Goal: Task Accomplishment & Management: Manage account settings

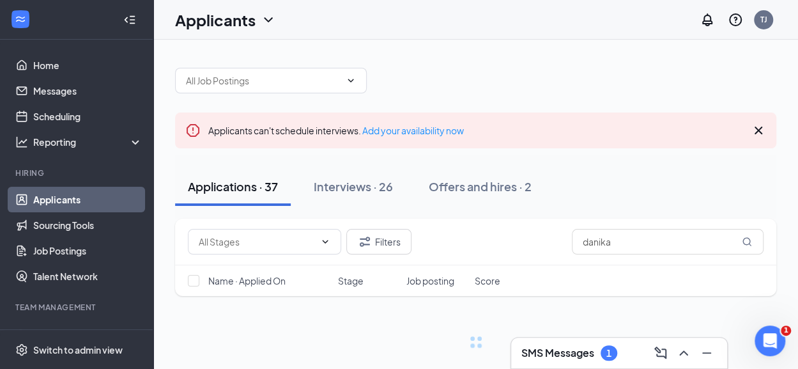
click at [694, 351] on div at bounding box center [705, 352] width 23 height 20
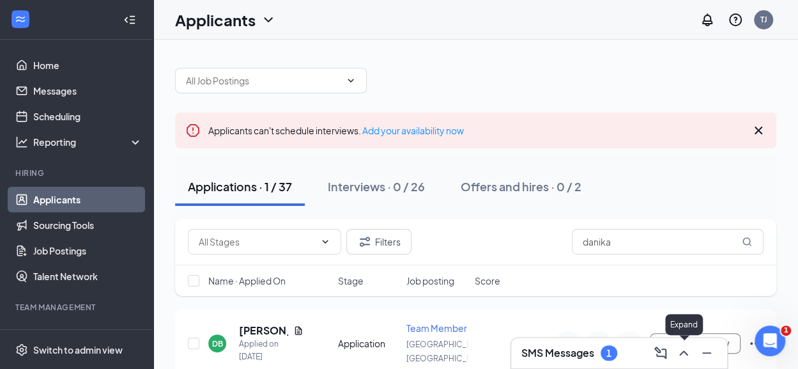
click at [680, 354] on icon "ChevronUp" at bounding box center [683, 352] width 8 height 5
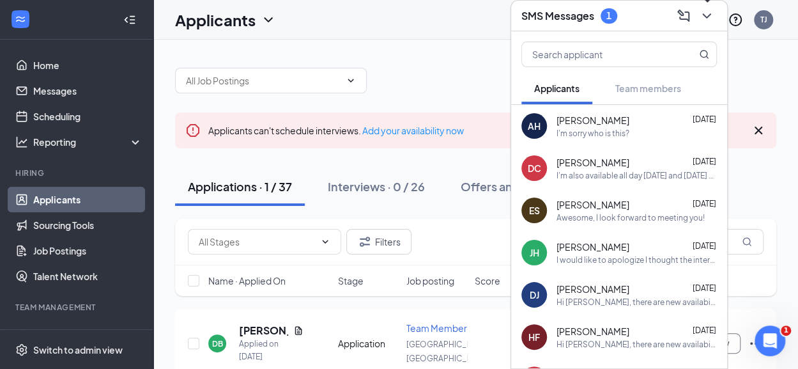
click at [706, 13] on icon "ChevronDown" at bounding box center [706, 15] width 15 height 15
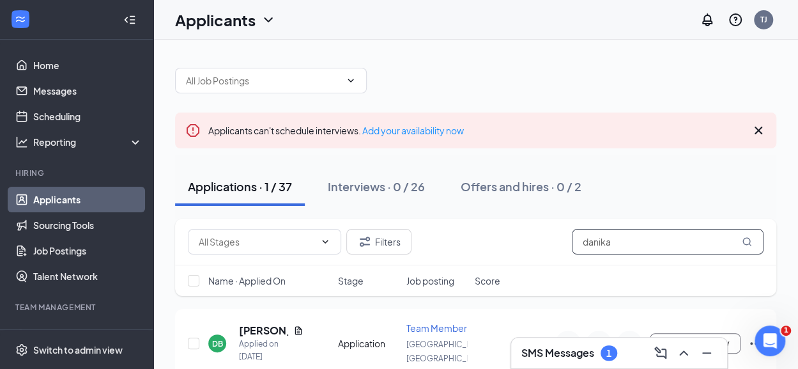
drag, startPoint x: 618, startPoint y: 234, endPoint x: 543, endPoint y: 228, distance: 75.6
click at [543, 229] on div "Filters danika" at bounding box center [475, 242] width 575 height 26
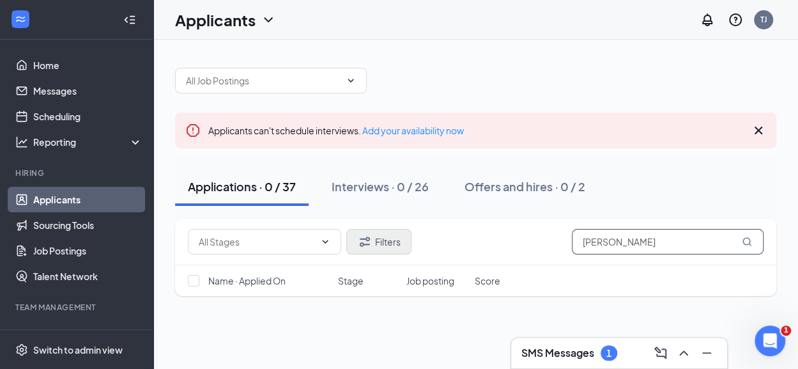
type input "emmanuel"
click at [365, 234] on icon "Filter" at bounding box center [364, 241] width 15 height 15
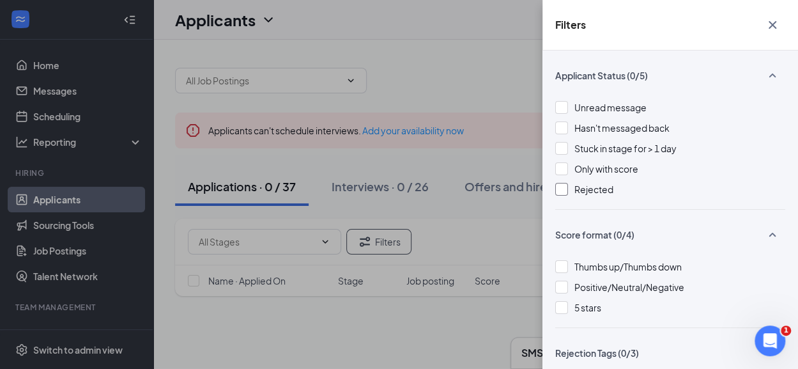
click at [560, 185] on div at bounding box center [561, 189] width 13 height 13
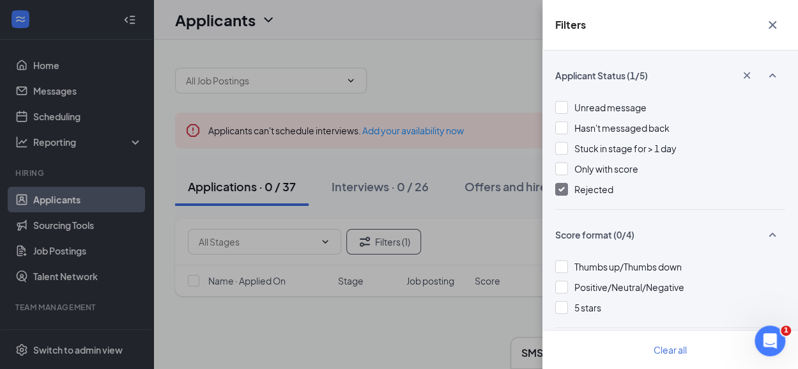
click at [476, 77] on div "Filters Applicant Status (1/5) Unread message Hasn't messaged back Stuck in sta…" at bounding box center [399, 184] width 798 height 369
click at [769, 27] on icon "Cross" at bounding box center [772, 25] width 8 height 8
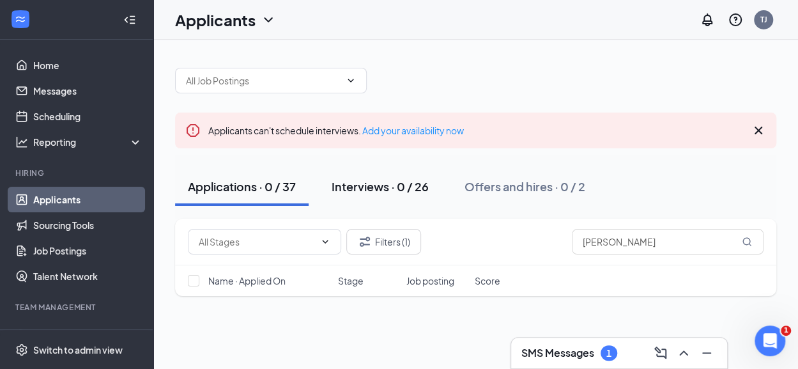
click at [369, 188] on div "Interviews · 0 / 26" at bounding box center [379, 186] width 97 height 16
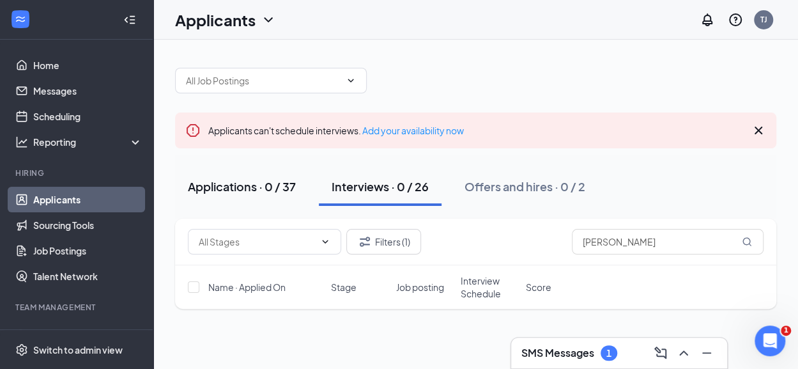
click at [248, 190] on div "Applications · 0 / 37" at bounding box center [242, 186] width 108 height 16
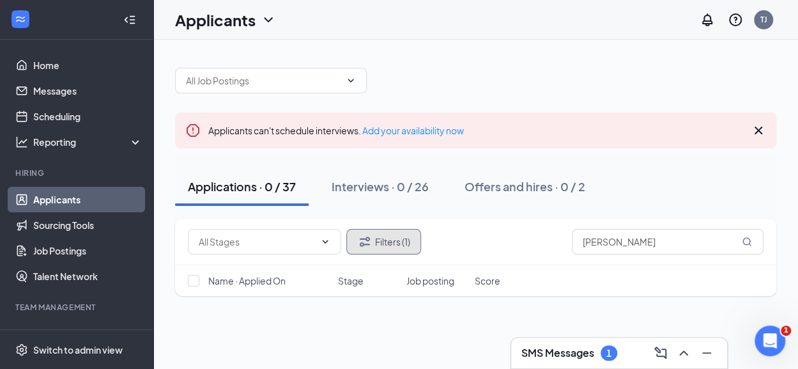
click at [370, 241] on icon "Filter" at bounding box center [364, 241] width 15 height 15
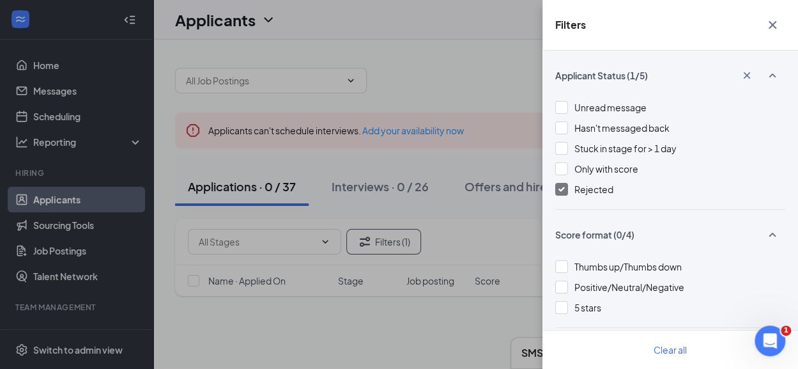
click at [560, 192] on div at bounding box center [561, 189] width 13 height 13
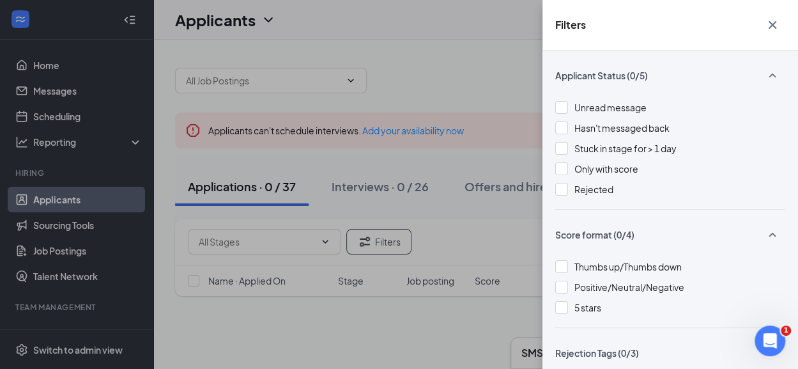
click at [461, 70] on div "Filters Applicant Status (0/5) Unread message Hasn't messaged back Stuck in sta…" at bounding box center [399, 184] width 798 height 369
click at [772, 26] on icon "Cross" at bounding box center [772, 24] width 15 height 15
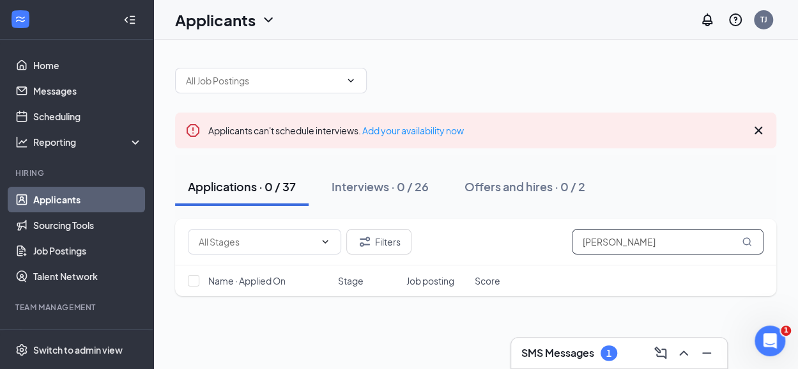
drag, startPoint x: 645, startPoint y: 242, endPoint x: 525, endPoint y: 232, distance: 120.5
click at [525, 232] on div "Filters emmanuel" at bounding box center [475, 242] width 575 height 26
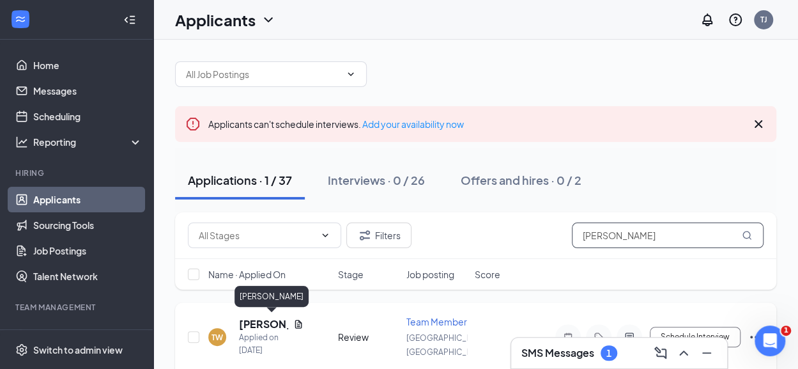
scroll to position [5, 0]
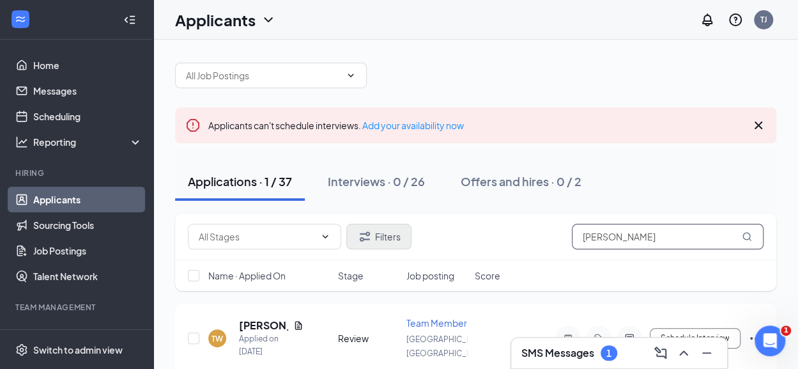
type input "[PERSON_NAME]"
click at [378, 233] on button "Filters" at bounding box center [378, 237] width 65 height 26
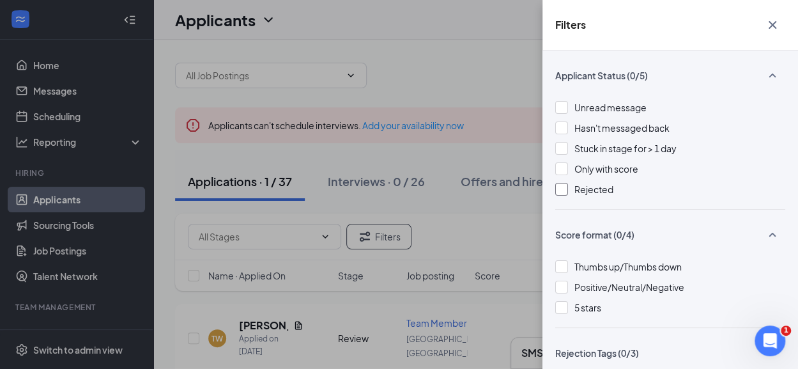
click at [565, 188] on div at bounding box center [561, 189] width 13 height 13
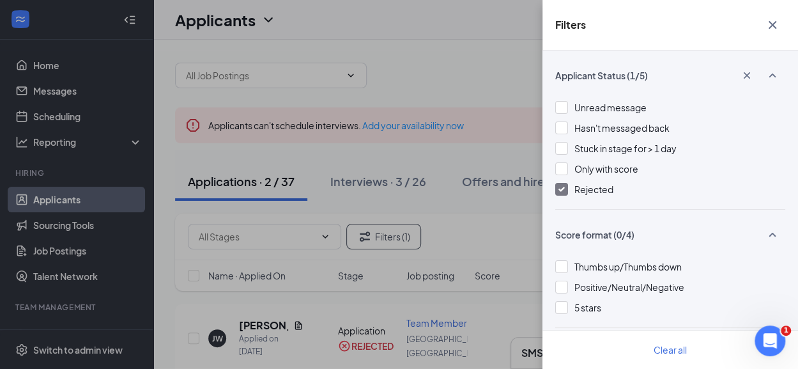
click at [467, 65] on div "Filters Applicant Status (1/5) Unread message Hasn't messaged back Stuck in sta…" at bounding box center [399, 184] width 798 height 369
click at [770, 26] on icon "Cross" at bounding box center [772, 25] width 8 height 8
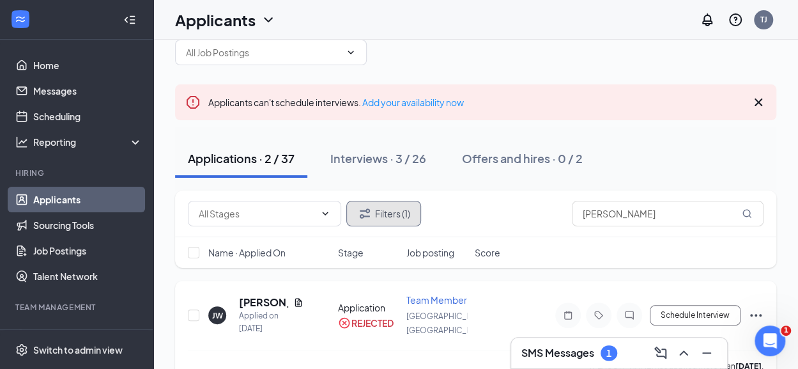
scroll to position [16, 0]
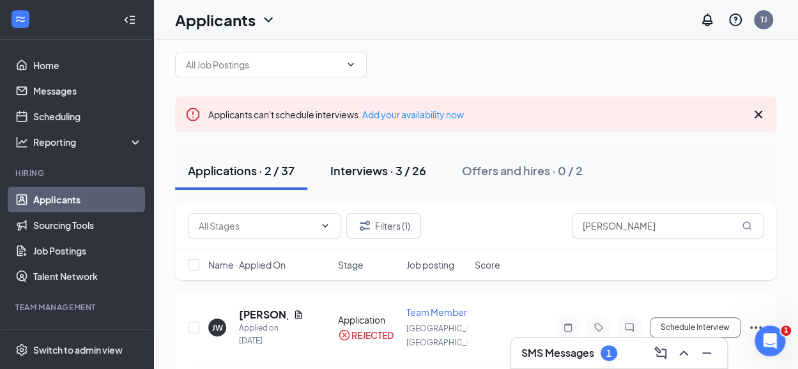
click at [364, 165] on div "Interviews · 3 / 26" at bounding box center [378, 170] width 96 height 16
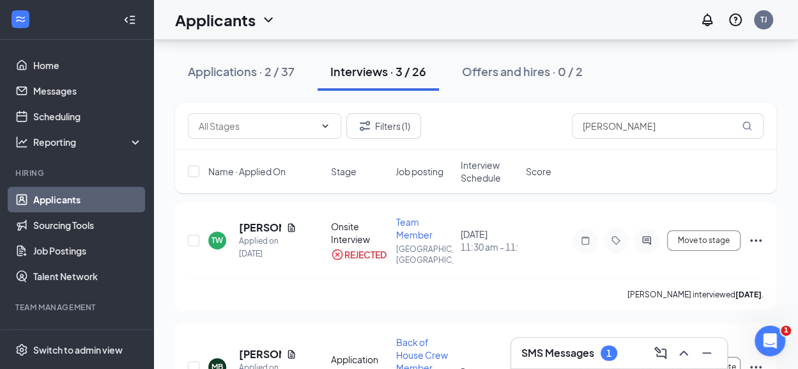
scroll to position [118, 0]
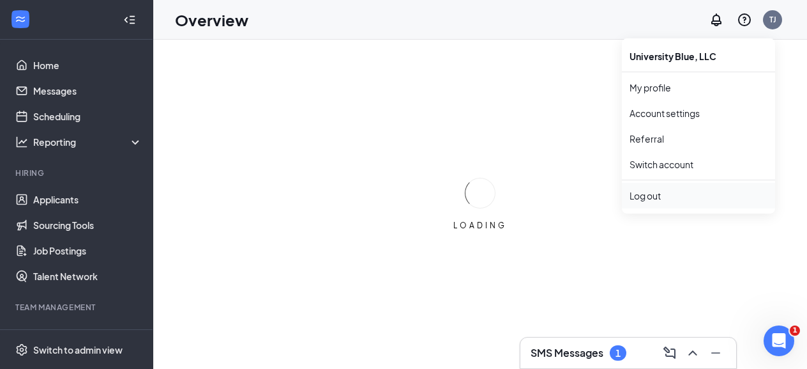
click at [651, 198] on div "Log out" at bounding box center [699, 195] width 138 height 13
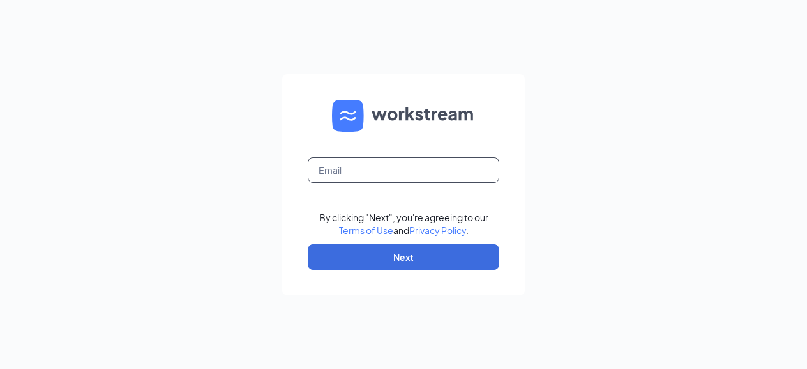
click at [359, 174] on input "text" at bounding box center [404, 170] width 192 height 26
type input "tylerjohnson.culvers@gmail.com"
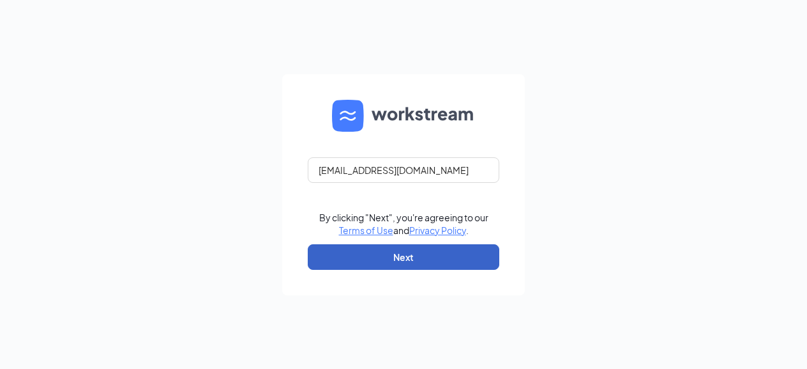
click at [370, 247] on button "Next" at bounding box center [404, 257] width 192 height 26
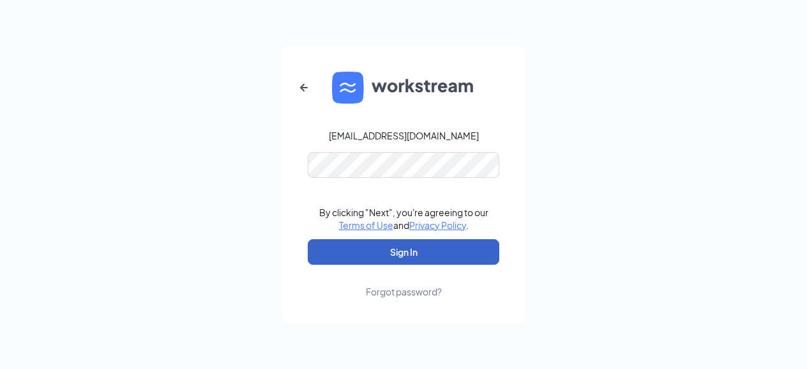
click at [386, 252] on button "Sign In" at bounding box center [404, 252] width 192 height 26
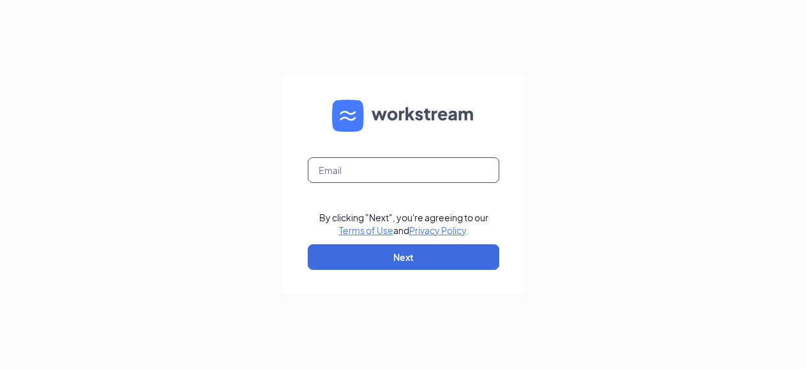
click at [377, 179] on input "text" at bounding box center [404, 170] width 192 height 26
type input "[EMAIL_ADDRESS][DOMAIN_NAME]"
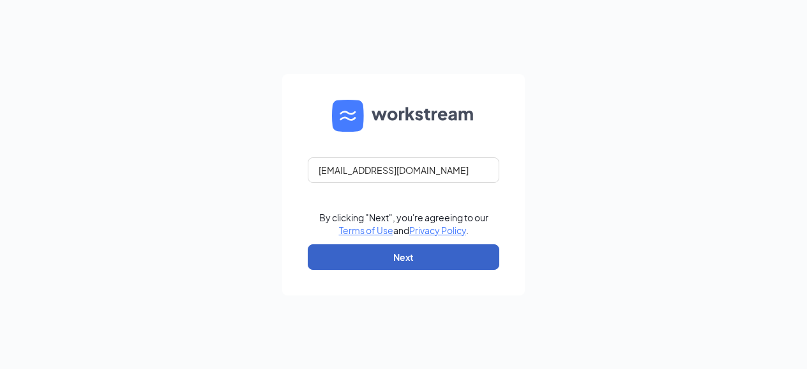
click at [379, 256] on button "Next" at bounding box center [404, 257] width 192 height 26
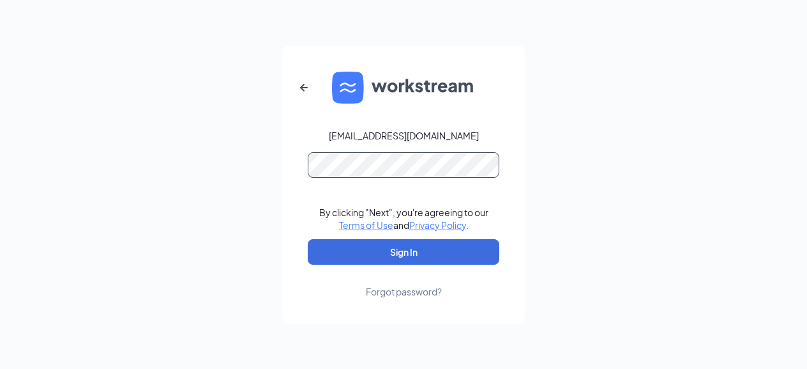
click at [308, 239] on button "Sign In" at bounding box center [404, 252] width 192 height 26
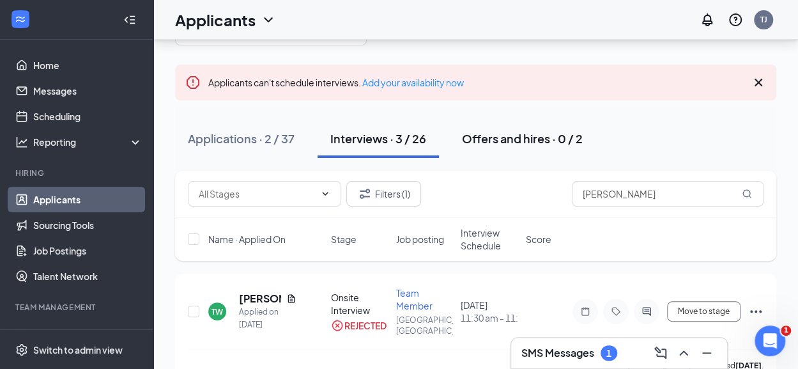
scroll to position [49, 0]
drag, startPoint x: 229, startPoint y: 65, endPoint x: 275, endPoint y: 44, distance: 50.3
click at [275, 44] on div "Applicants can't schedule interviews. Add your availability now Applications · …" at bounding box center [475, 327] width 601 height 643
click at [302, 13] on div "Applicants TJ" at bounding box center [475, 20] width 644 height 40
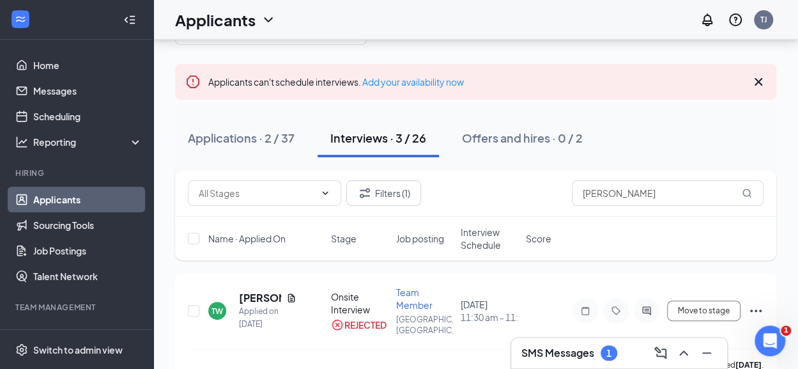
click at [302, 13] on div "Applicants TJ" at bounding box center [475, 20] width 644 height 40
click at [300, 13] on div "Applicants TJ" at bounding box center [475, 20] width 644 height 40
click at [294, 20] on div "Applicants TJ" at bounding box center [475, 20] width 644 height 40
click at [291, 21] on div "Applicants TJ" at bounding box center [475, 20] width 644 height 40
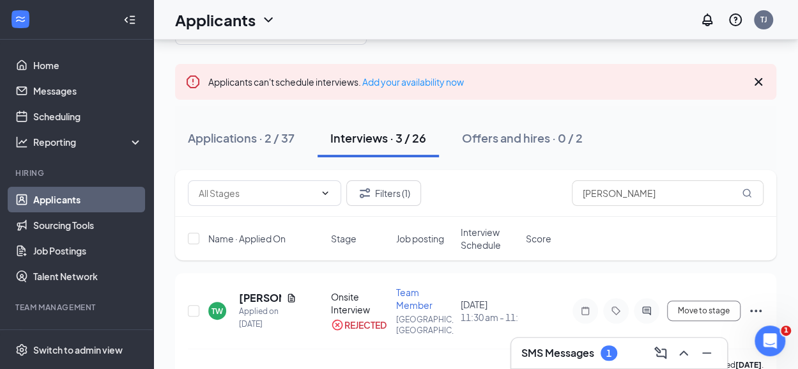
click at [287, 29] on div "Applicants TJ" at bounding box center [475, 20] width 644 height 40
click at [316, 27] on div "Applicants TJ" at bounding box center [475, 20] width 644 height 40
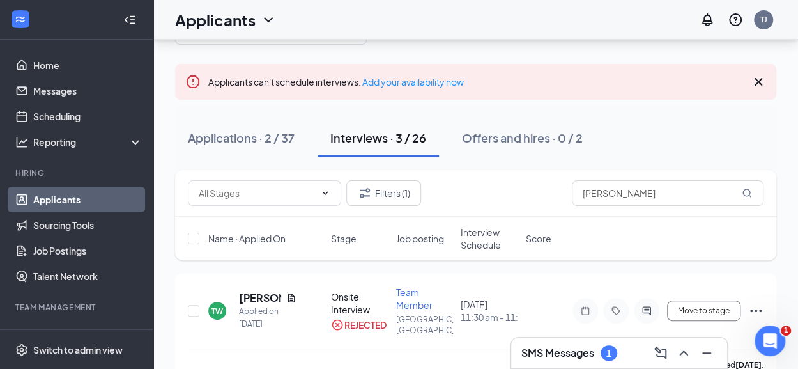
click at [316, 27] on div "Applicants TJ" at bounding box center [475, 20] width 644 height 40
click at [372, 42] on div at bounding box center [475, 25] width 601 height 38
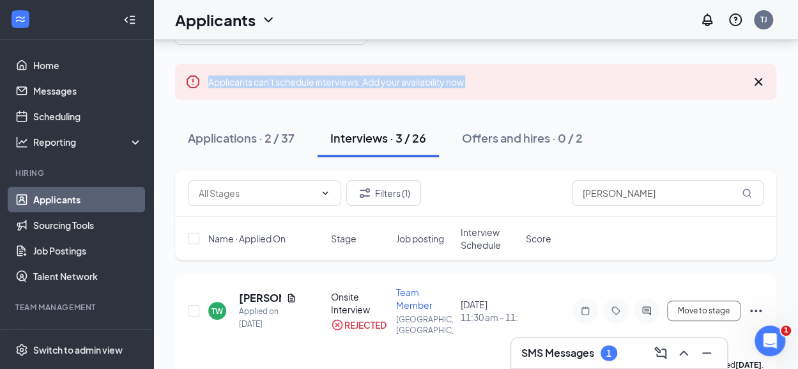
click at [372, 42] on div at bounding box center [475, 25] width 601 height 38
drag, startPoint x: 372, startPoint y: 42, endPoint x: 374, endPoint y: 56, distance: 14.3
click at [374, 56] on div "Applicants can't schedule interviews. Add your availability now Applications · …" at bounding box center [475, 327] width 601 height 643
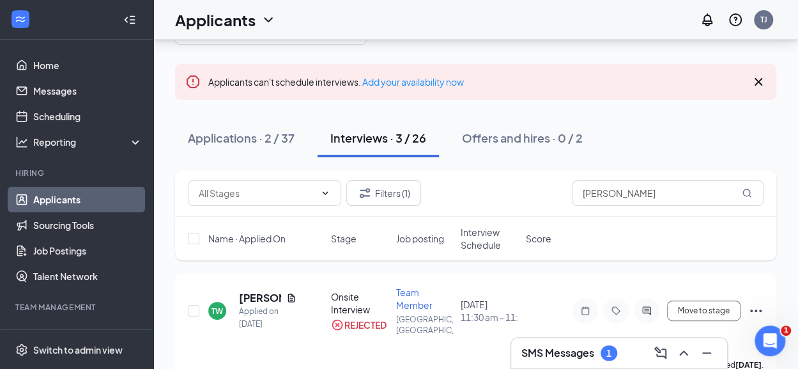
click at [400, 48] on div "Applicants can't schedule interviews. Add your availability now Applications · …" at bounding box center [475, 327] width 601 height 643
drag, startPoint x: 400, startPoint y: 48, endPoint x: 501, endPoint y: 4, distance: 109.9
click at [501, 4] on div "Applicants TJ" at bounding box center [475, 20] width 644 height 40
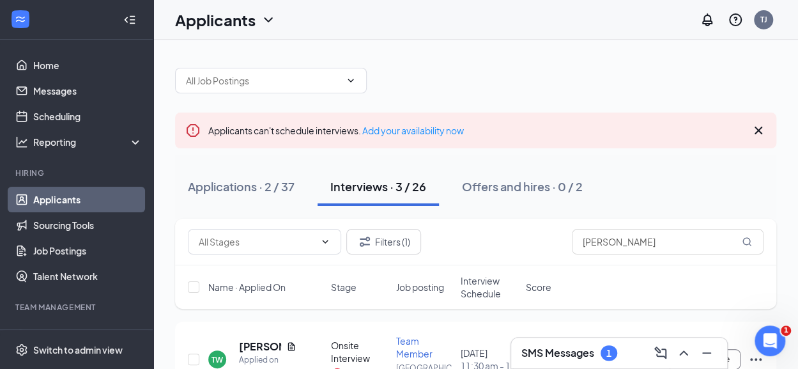
drag, startPoint x: 501, startPoint y: 4, endPoint x: 531, endPoint y: -20, distance: 39.1
click at [531, 0] on html "Home Messages Scheduling Reporting Hiring Applicants Sourcing Tools Job Posting…" at bounding box center [399, 184] width 798 height 369
